Goal: Task Accomplishment & Management: Complete application form

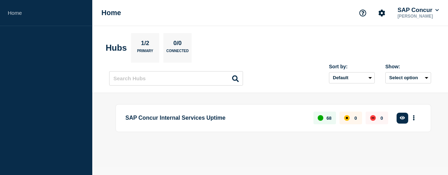
click at [261, 41] on section "Hubs 1/2 Primary 0/0 Connected" at bounding box center [270, 48] width 329 height 30
click at [397, 74] on button "Select option" at bounding box center [408, 77] width 46 height 11
click at [414, 119] on icon "More actions" at bounding box center [413, 117] width 2 height 5
click at [405, 136] on button "Create incident" at bounding box center [403, 139] width 36 height 6
click at [401, 138] on button "Create incident" at bounding box center [403, 139] width 36 height 6
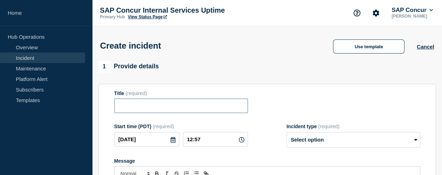
click at [176, 103] on input "Title" at bounding box center [181, 106] width 134 height 14
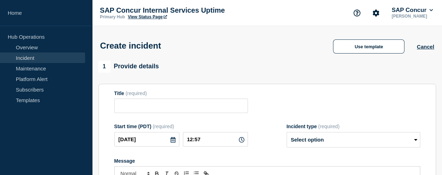
click at [315, 119] on form "Title (required) Start time (PDT) (required) 2025-09-22 12:57 Incident type (re…" at bounding box center [267, 178] width 306 height 176
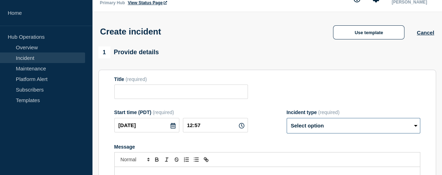
click at [321, 131] on select "Select option Investigating Identified Monitoring" at bounding box center [354, 125] width 134 height 15
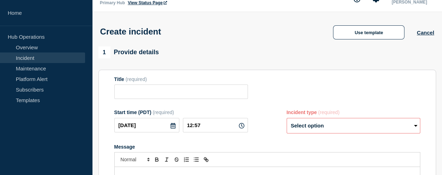
click at [272, 133] on div "Start time (PDT) (required) 2025-09-22 12:57 Incident type (required) Select op…" at bounding box center [267, 121] width 306 height 24
click at [268, 131] on div "Start time (PDT) (required) 2025-09-22 12:57 Incident type (required) Select op…" at bounding box center [267, 121] width 306 height 24
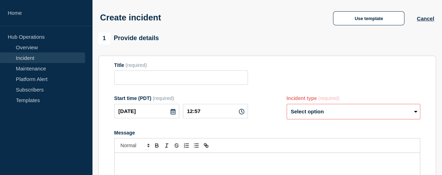
scroll to position [113, 0]
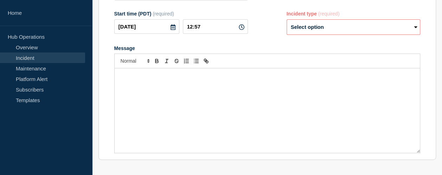
click at [314, 26] on select "Select option Investigating Identified Monitoring" at bounding box center [354, 26] width 134 height 15
click at [217, 83] on div "Message" at bounding box center [267, 110] width 305 height 84
click at [315, 33] on select "Select option Investigating Identified Monitoring" at bounding box center [354, 26] width 134 height 15
click at [199, 93] on div "Message" at bounding box center [267, 110] width 305 height 84
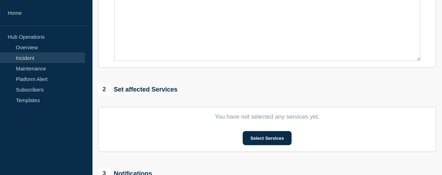
scroll to position [202, 0]
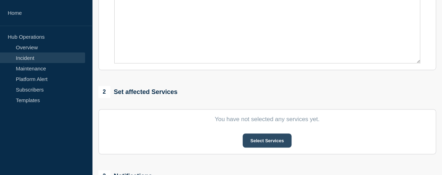
click at [256, 137] on button "Select Services" at bounding box center [267, 140] width 49 height 14
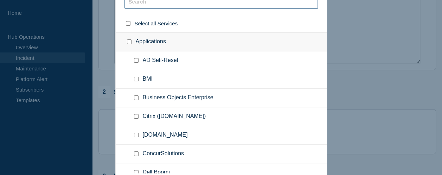
click at [159, 7] on input "text" at bounding box center [222, 1] width 194 height 14
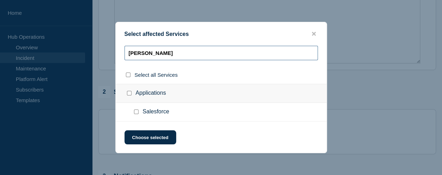
type input "sal"
click at [137, 112] on input "Salesforce checkbox" at bounding box center [136, 111] width 5 height 5
checkbox input "true"
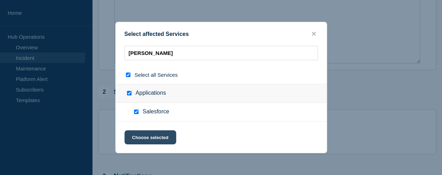
click at [152, 137] on button "Choose selected" at bounding box center [151, 137] width 52 height 14
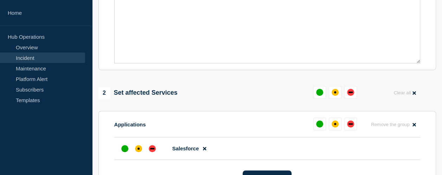
click at [229, 114] on section "Applications Remove the group Remove Salesforce Select Services" at bounding box center [268, 151] width 338 height 80
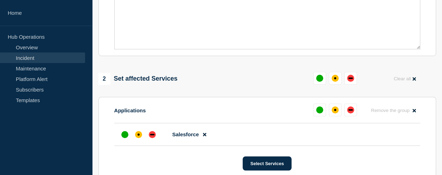
click at [245, 81] on div "2 Set affected Services Clear all" at bounding box center [268, 79] width 338 height 14
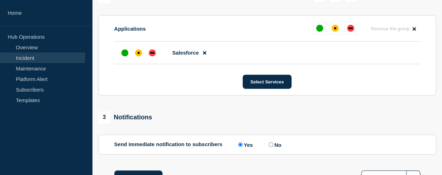
scroll to position [270, 0]
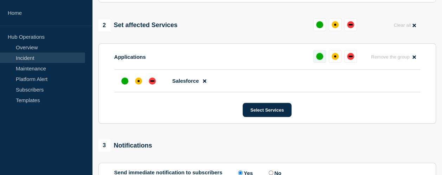
click at [315, 55] on button at bounding box center [319, 56] width 13 height 13
click at [348, 57] on div "down" at bounding box center [348, 56] width 4 height 1
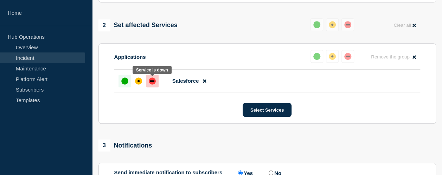
click at [148, 78] on div at bounding box center [152, 81] width 13 height 13
click at [181, 46] on section "Applications Reset Remove the group Remove Salesforce Select Services" at bounding box center [268, 83] width 338 height 80
click at [175, 109] on div "Select Services" at bounding box center [267, 110] width 306 height 14
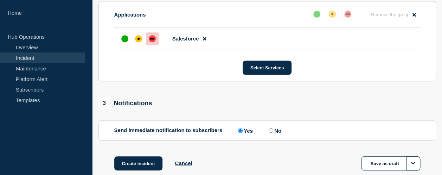
scroll to position [326, 0]
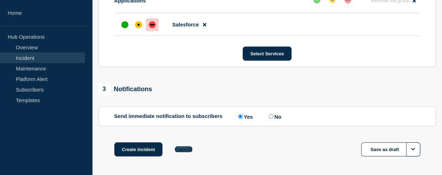
click at [184, 149] on button "Cancel" at bounding box center [183, 149] width 17 height 6
